Goal: Information Seeking & Learning: Learn about a topic

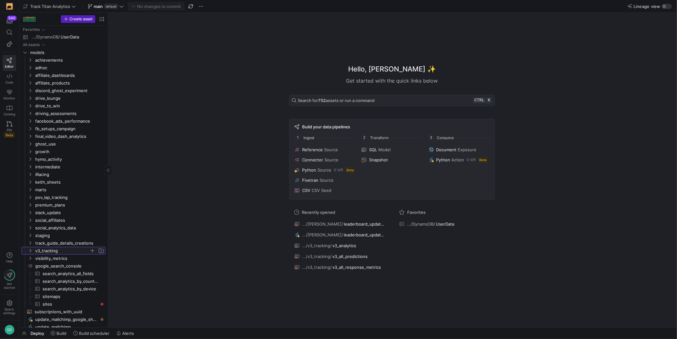
click at [46, 250] on span "v3_tracking" at bounding box center [62, 250] width 54 height 7
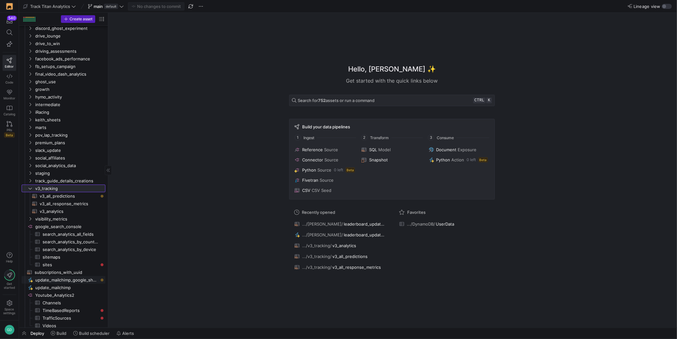
scroll to position [94, 0]
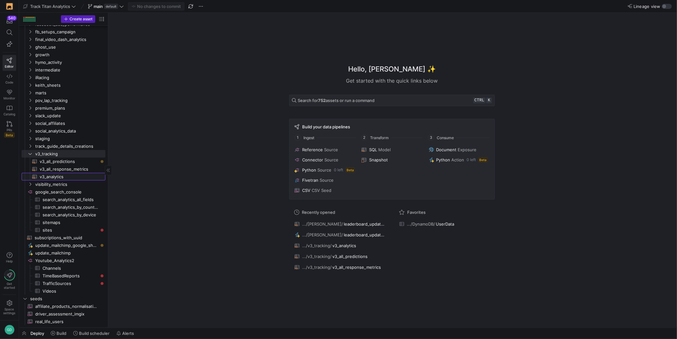
click at [78, 177] on span "v3_analytics​​​​​​​​​​" at bounding box center [69, 176] width 58 height 7
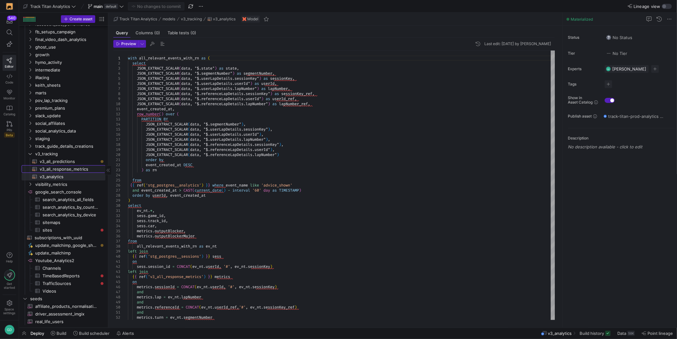
click at [67, 166] on span "v3_all_response_metrics​​​​​​​​​​" at bounding box center [69, 168] width 58 height 7
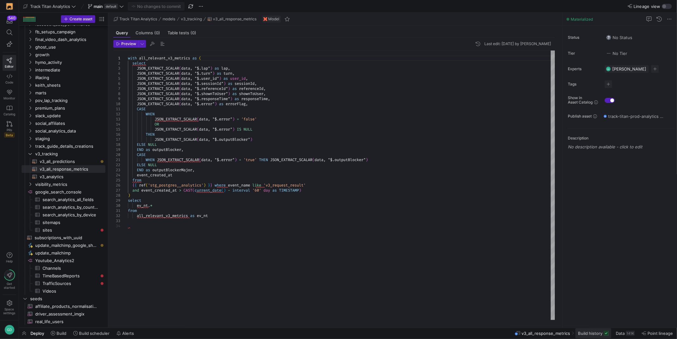
click at [603, 331] on span "Build history" at bounding box center [593, 332] width 31 height 5
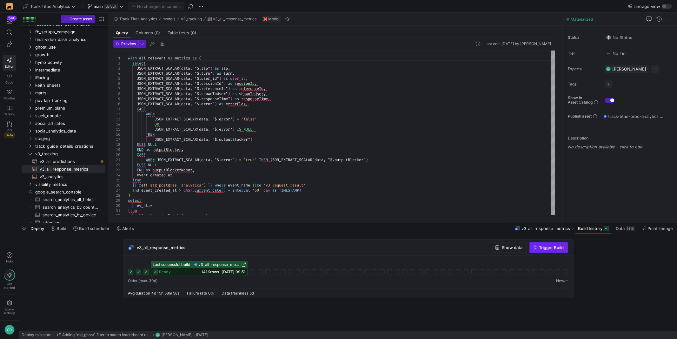
click at [546, 250] on span "button" at bounding box center [549, 247] width 38 height 10
click at [59, 179] on span "v3_analytics​​​​​​​​​​" at bounding box center [69, 176] width 58 height 7
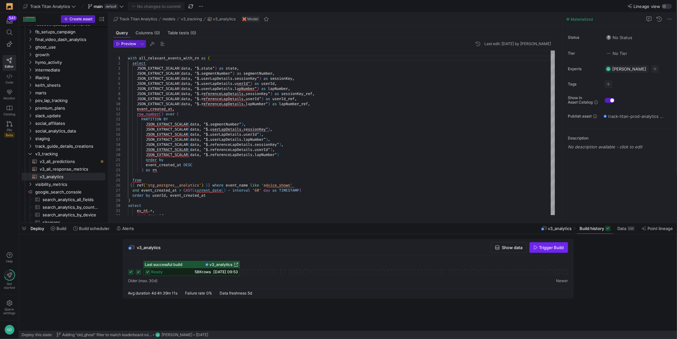
click at [561, 250] on span "button" at bounding box center [549, 247] width 38 height 10
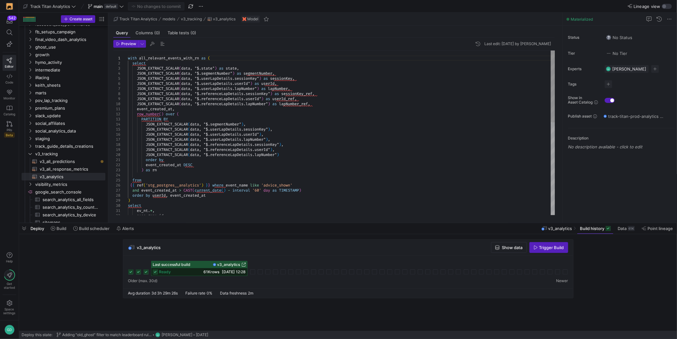
type textarea "order by event_created_at DESC ) as rn from {{ ref('stg_postgres__analytics') }…"
click at [404, 176] on div "with all_relevant_events_with_rn as ( select JSON_EXTRACT_SCALAR ( data , "$.st…" at bounding box center [341, 238] width 427 height 376
